Goal: Submit feedback/report problem

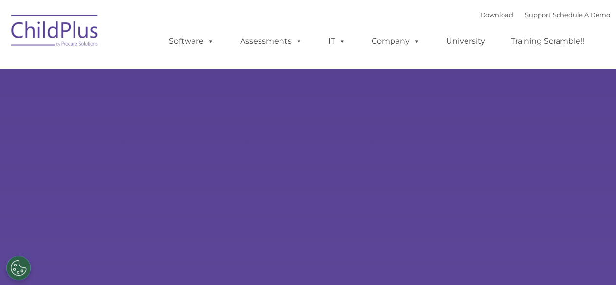
select select "MEDIUM"
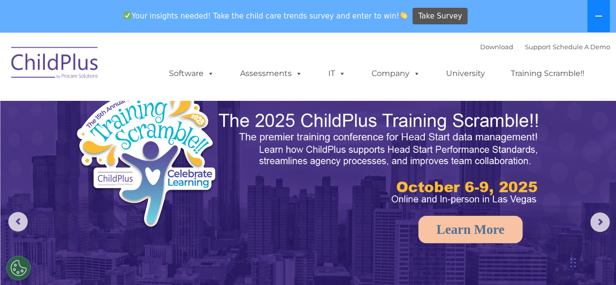
click at [594, 11] on button at bounding box center [598, 16] width 22 height 32
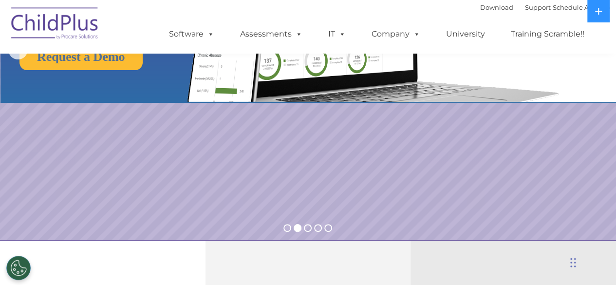
scroll to position [106, 0]
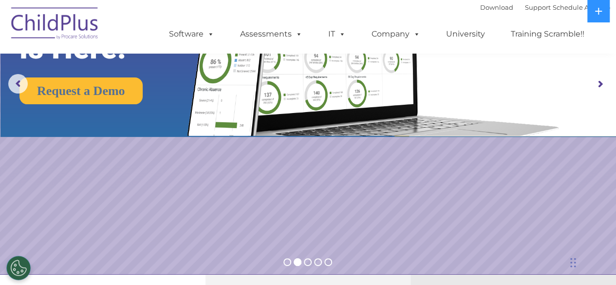
click at [59, 31] on img at bounding box center [54, 24] width 97 height 49
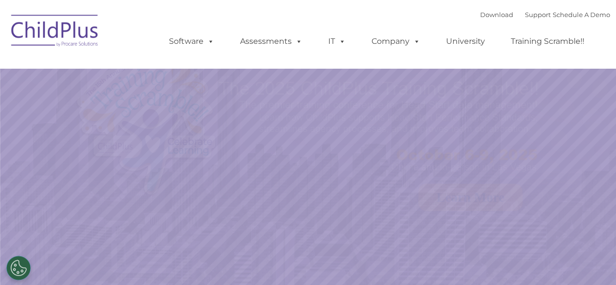
select select "MEDIUM"
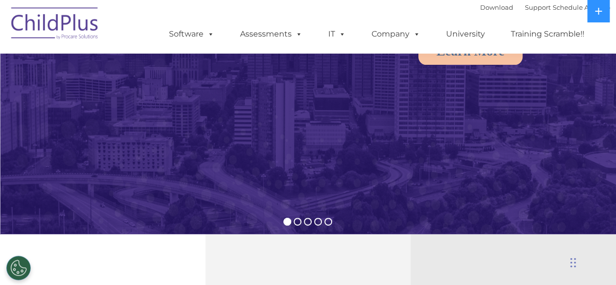
scroll to position [149, 0]
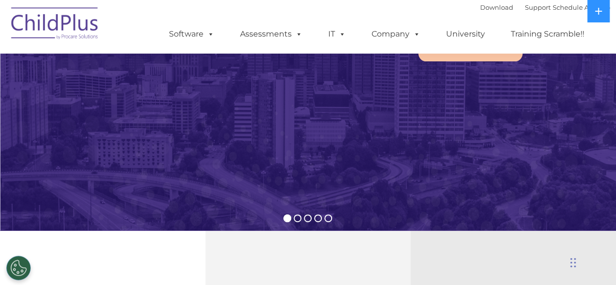
click at [572, 261] on div "Chat Widget" at bounding box center [536, 232] width 159 height 105
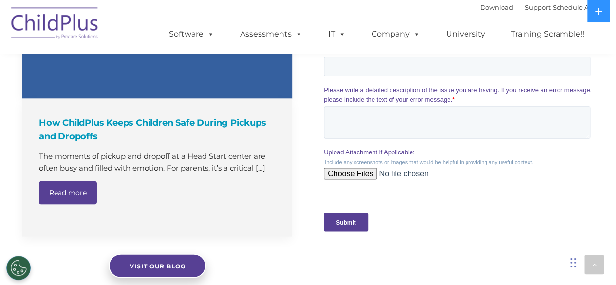
scroll to position [909, 0]
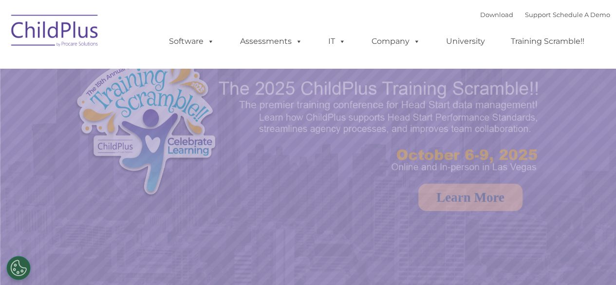
select select "MEDIUM"
